Goal: Task Accomplishment & Management: Complete application form

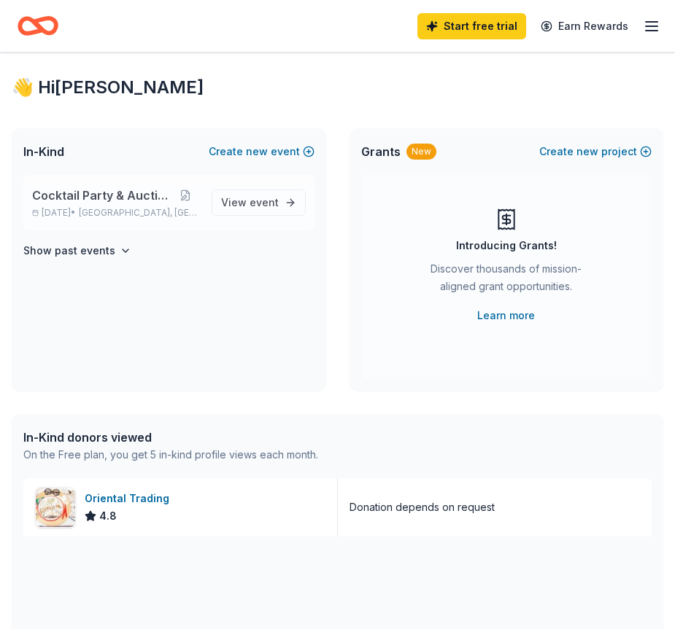
click at [152, 193] on span "Cocktail Party & Auction" at bounding box center [101, 196] width 139 height 18
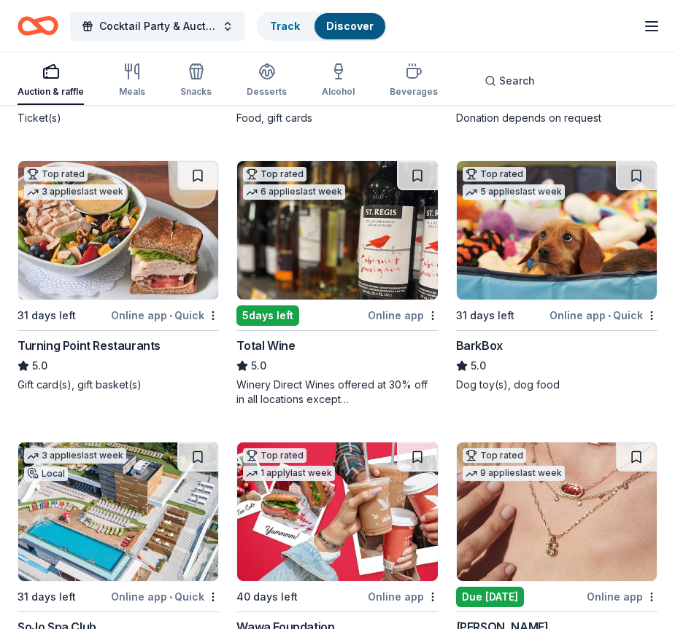
scroll to position [395, 0]
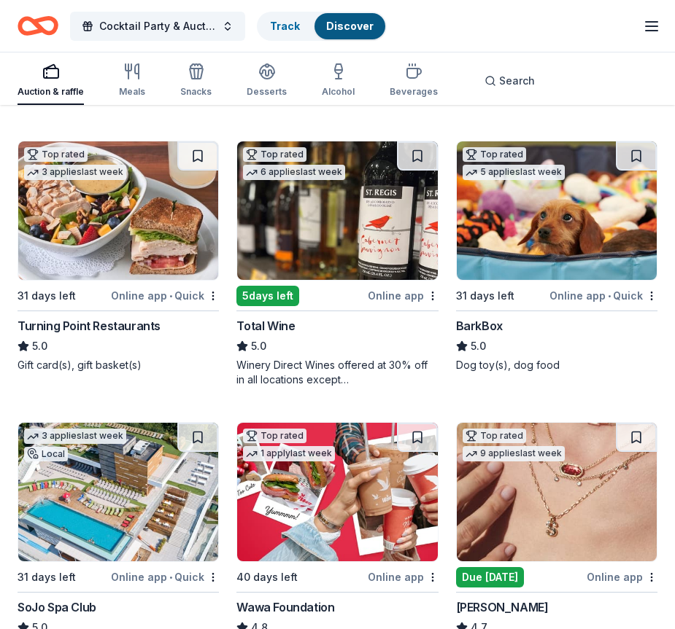
click at [305, 267] on img at bounding box center [337, 210] width 200 height 139
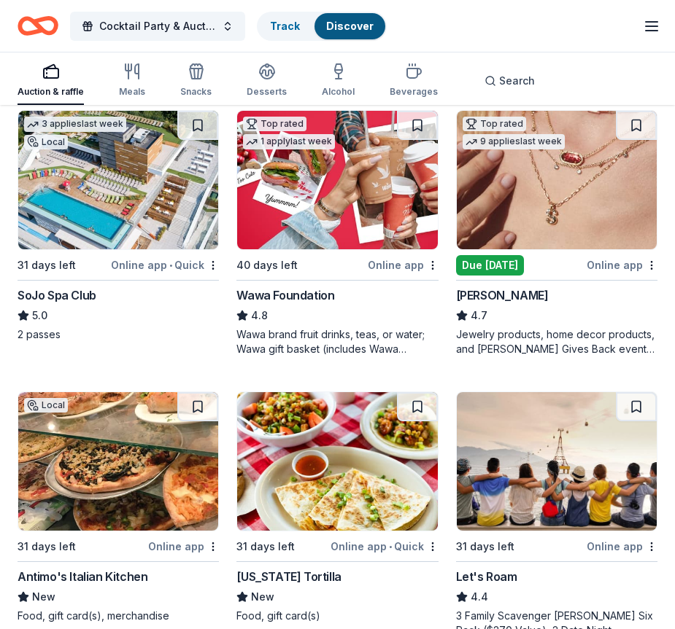
scroll to position [698, 0]
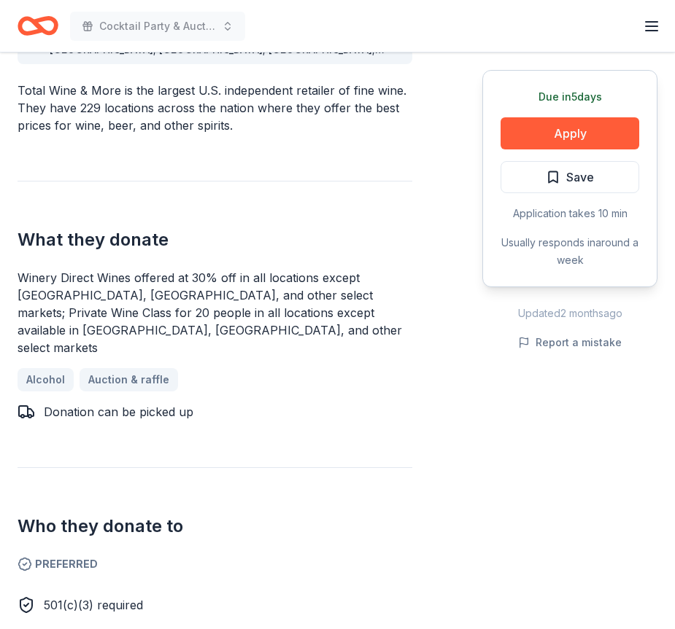
scroll to position [477, 0]
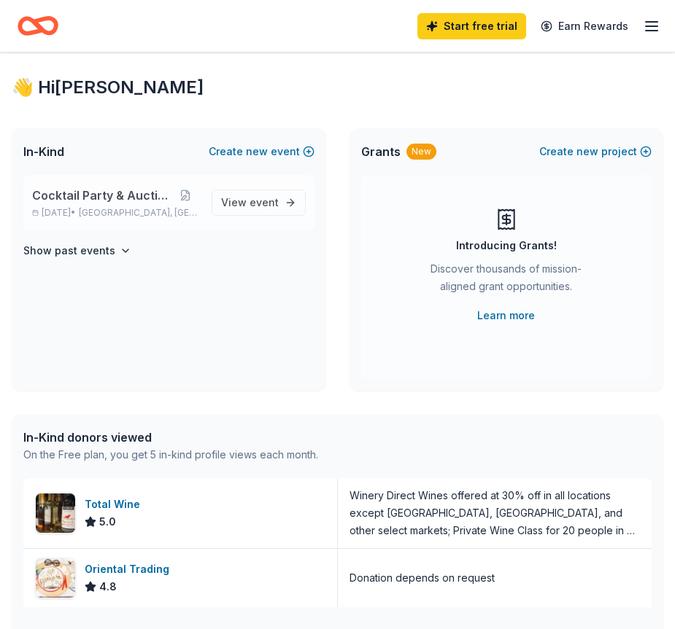
click at [125, 195] on span "Cocktail Party & Auction" at bounding box center [101, 196] width 139 height 18
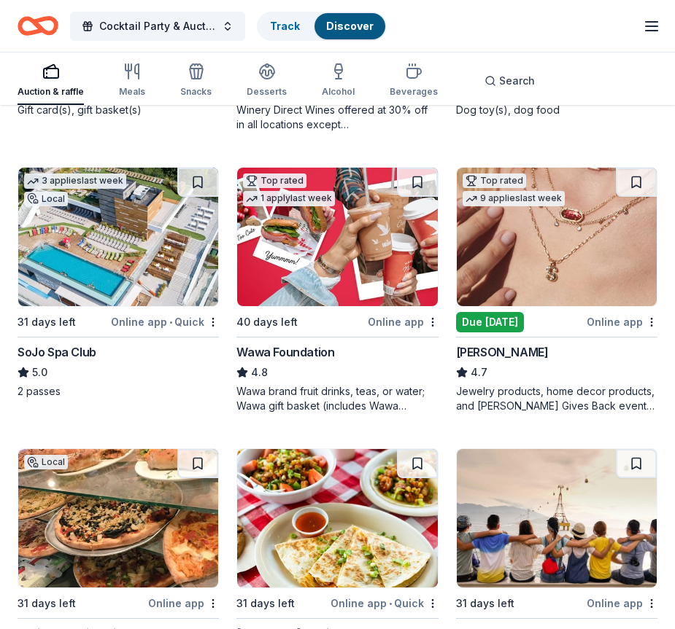
scroll to position [649, 0]
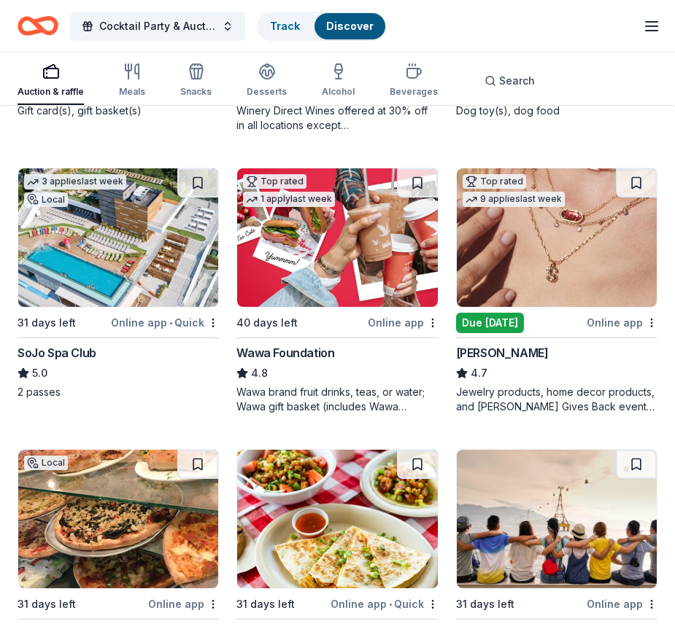
click at [491, 320] on div "Due [DATE]" at bounding box center [490, 323] width 68 height 20
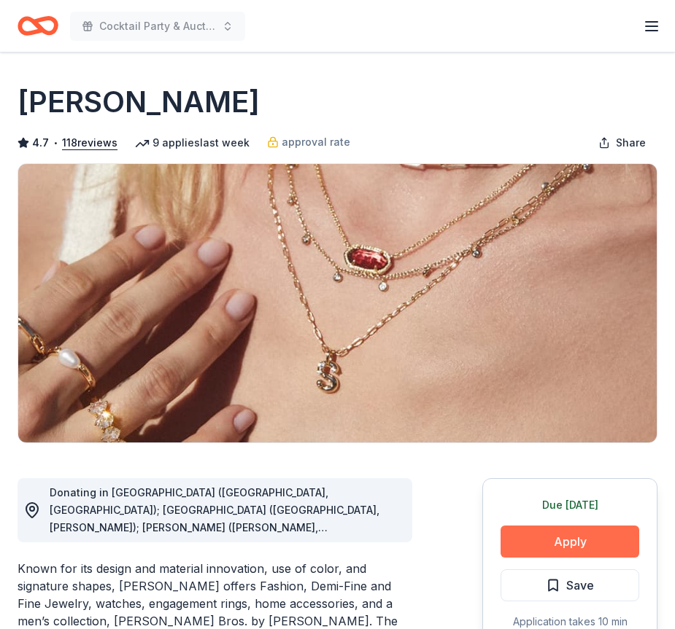
click at [552, 534] on button "Apply" at bounding box center [569, 542] width 139 height 32
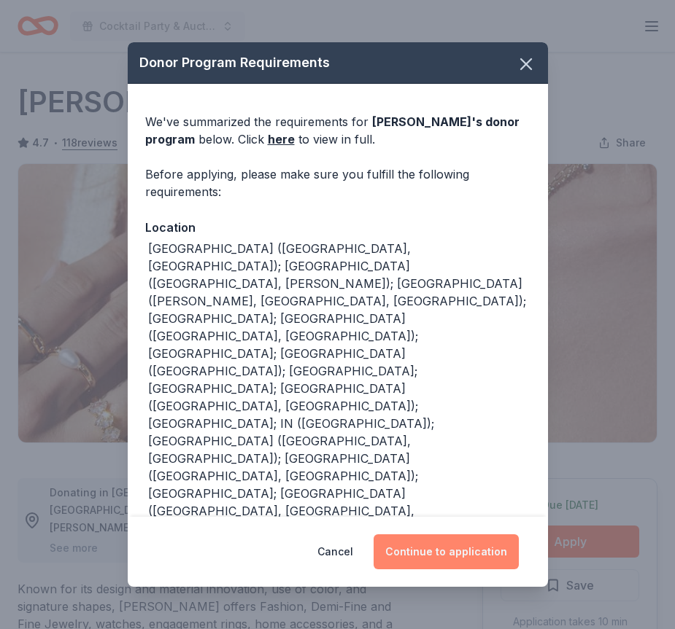
click at [457, 551] on button "Continue to application" at bounding box center [445, 552] width 145 height 35
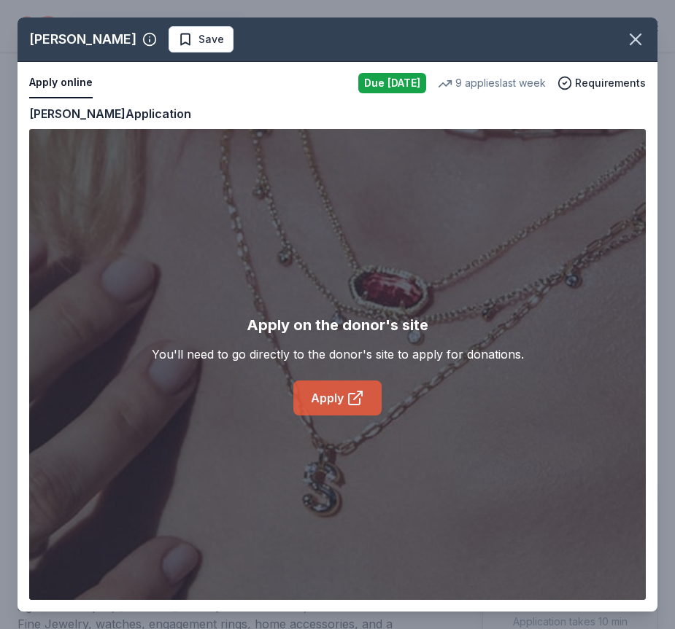
click at [322, 392] on link "Apply" at bounding box center [337, 398] width 88 height 35
